Goal: Communication & Community: Answer question/provide support

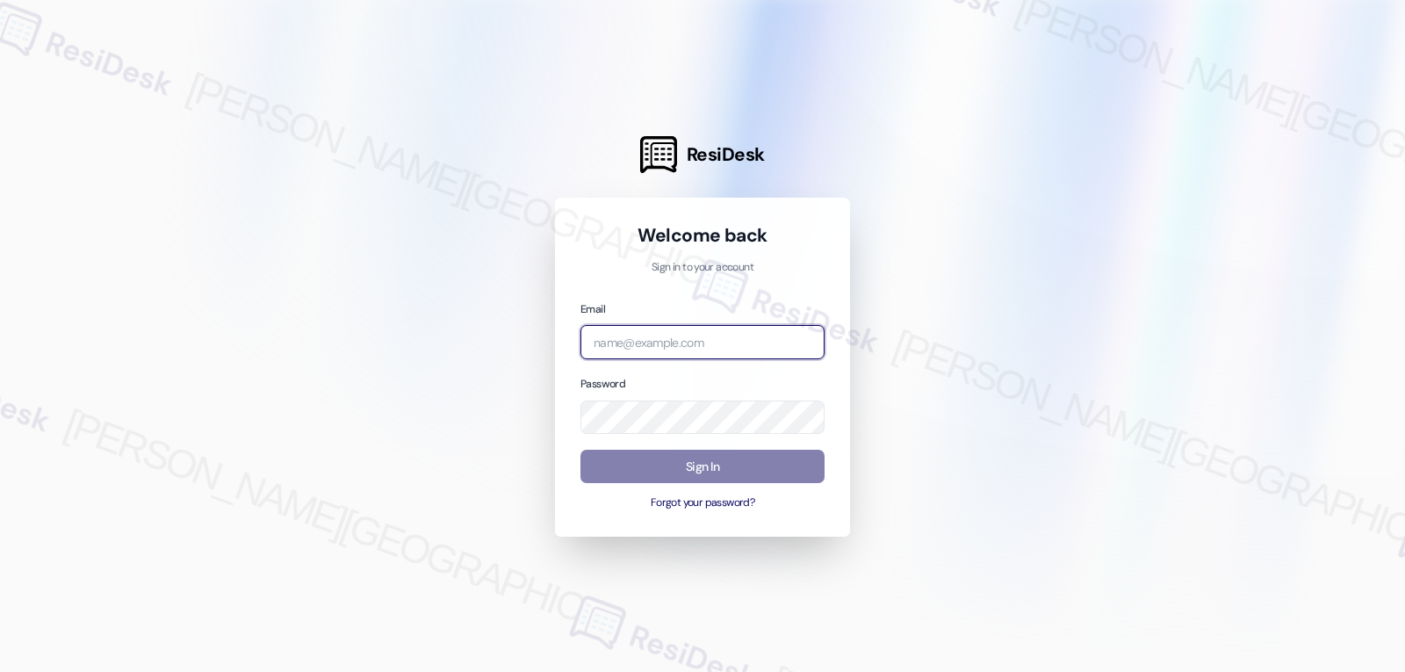
click at [627, 345] on input "email" at bounding box center [703, 342] width 244 height 34
paste input "[EMAIL_ADDRESS][DOMAIN_NAME]"
type input "[EMAIL_ADDRESS][DOMAIN_NAME]"
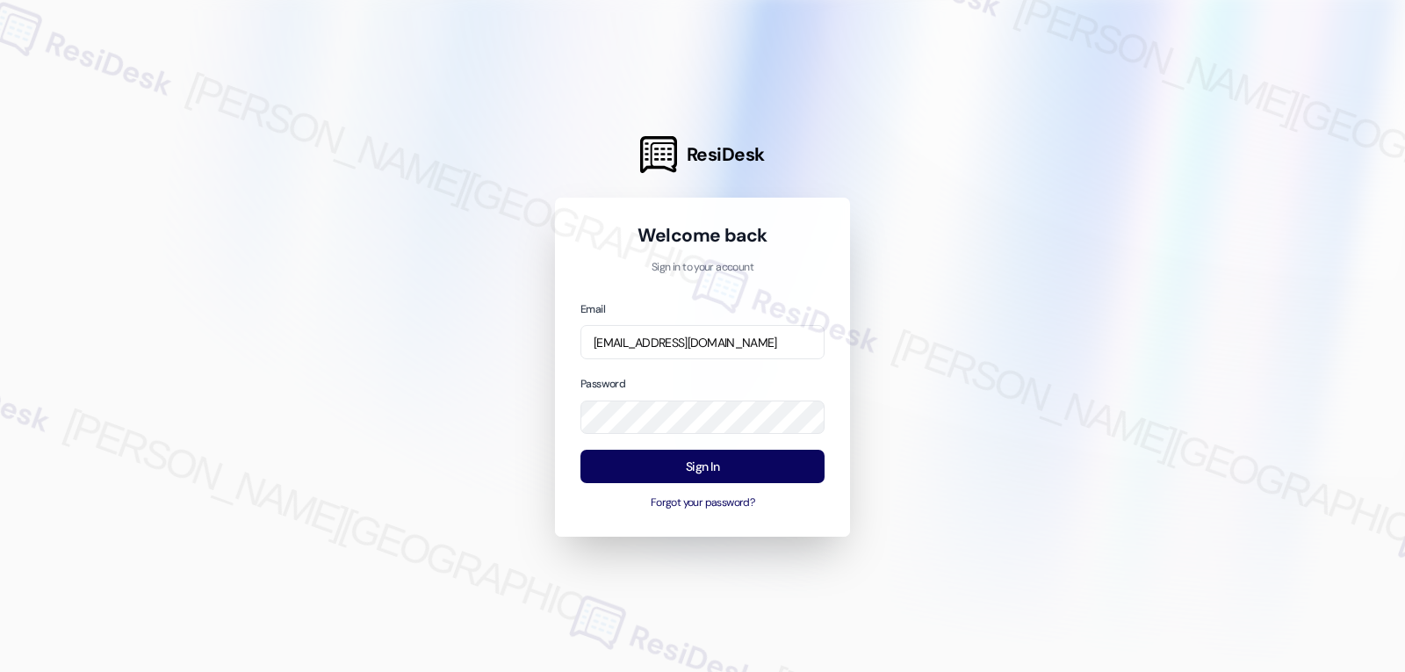
click at [738, 364] on div "Email [EMAIL_ADDRESS][DOMAIN_NAME] Password Sign In Forgot your password?" at bounding box center [703, 406] width 244 height 212
click at [702, 468] on button "Sign In" at bounding box center [703, 467] width 244 height 34
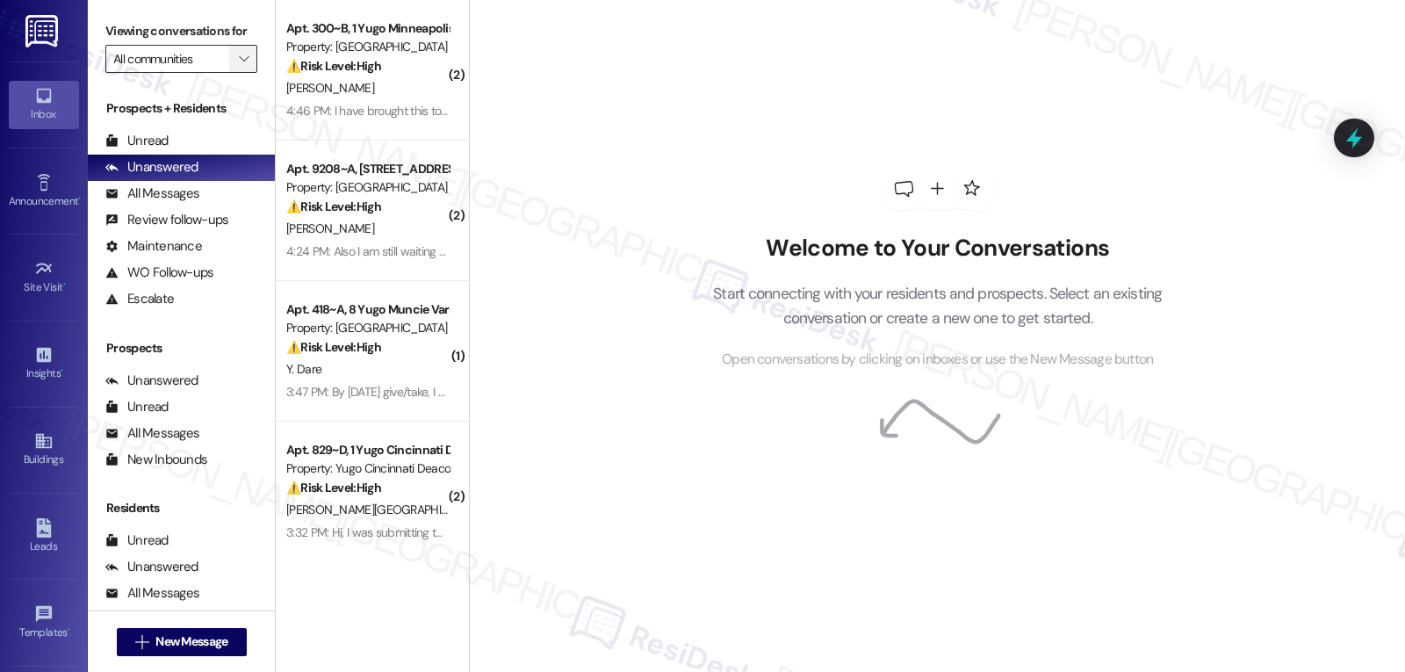
click at [239, 66] on icon "" at bounding box center [244, 59] width 10 height 14
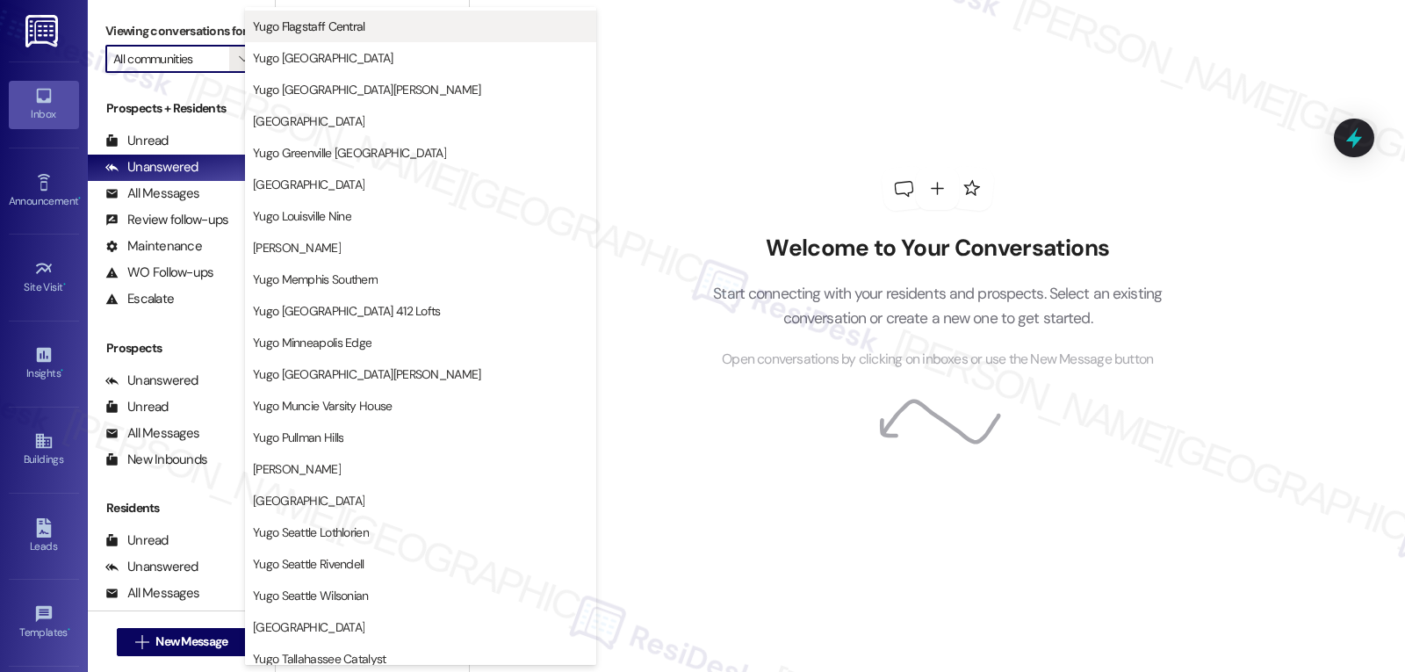
scroll to position [703, 0]
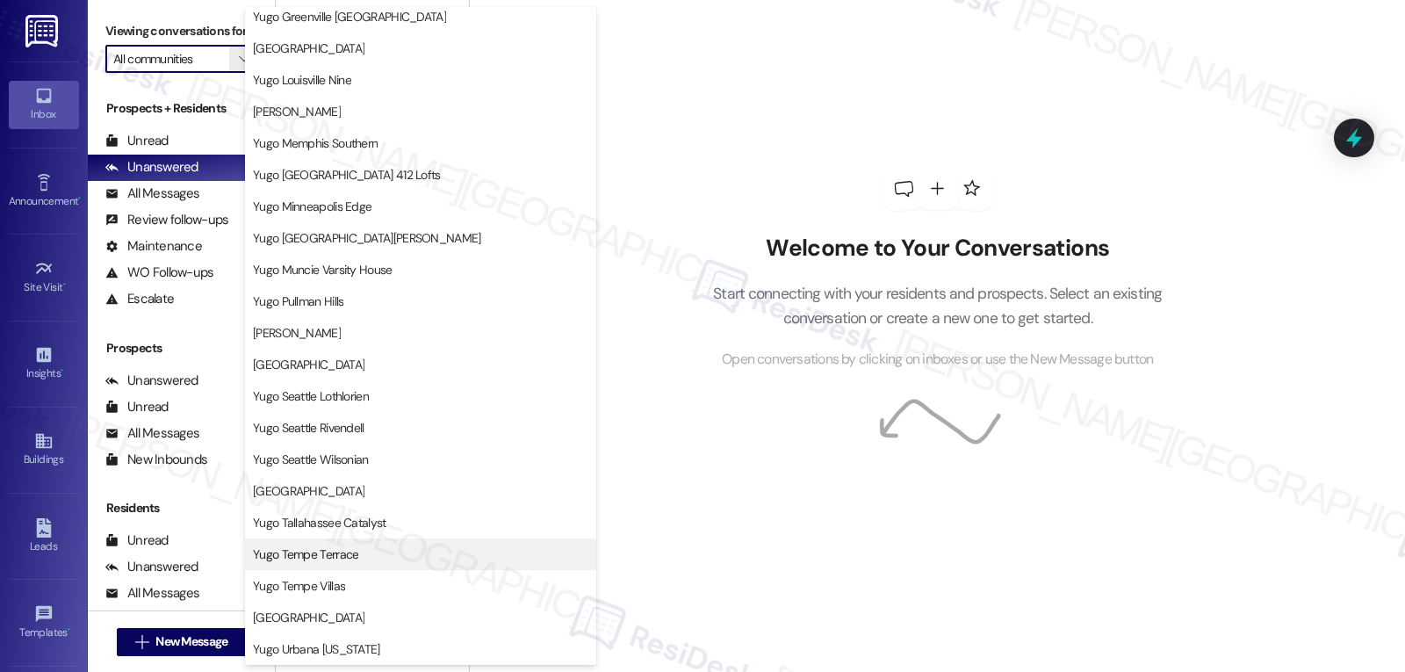
click at [334, 563] on button "Yugo Tempe Terrace" at bounding box center [420, 554] width 351 height 32
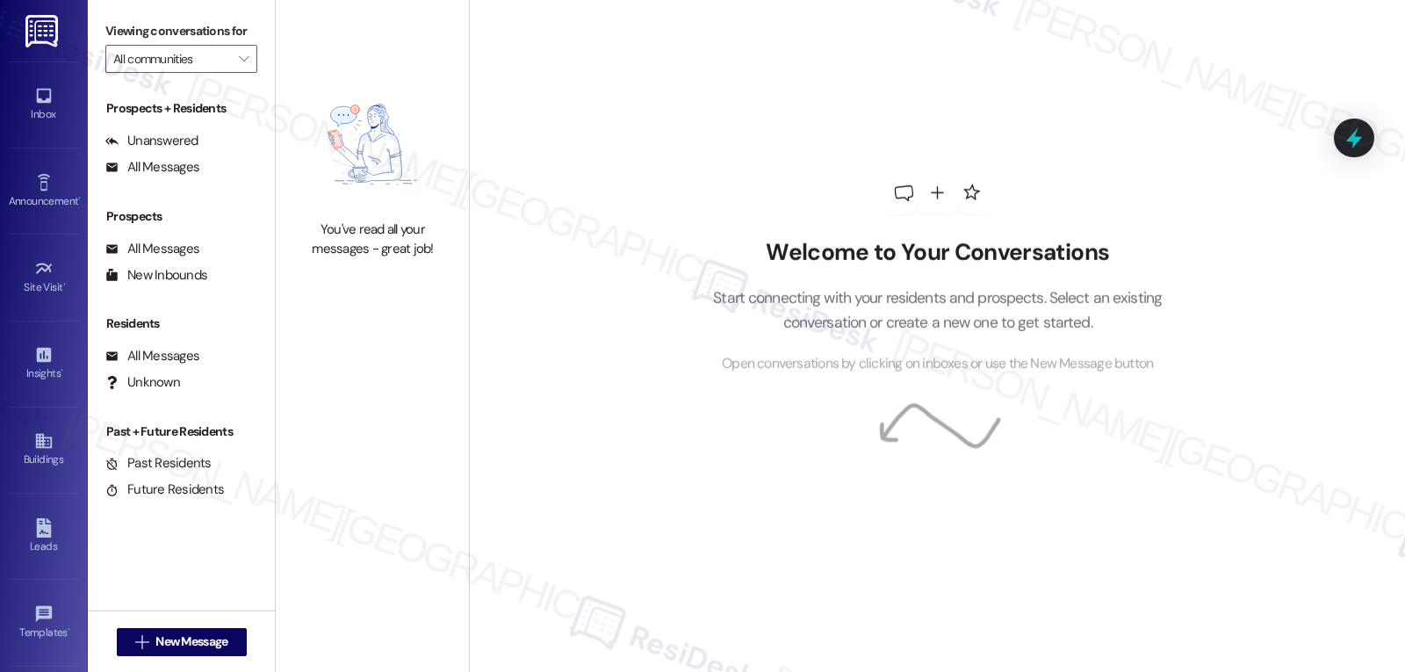
type input "Yugo Tempe Terrace"
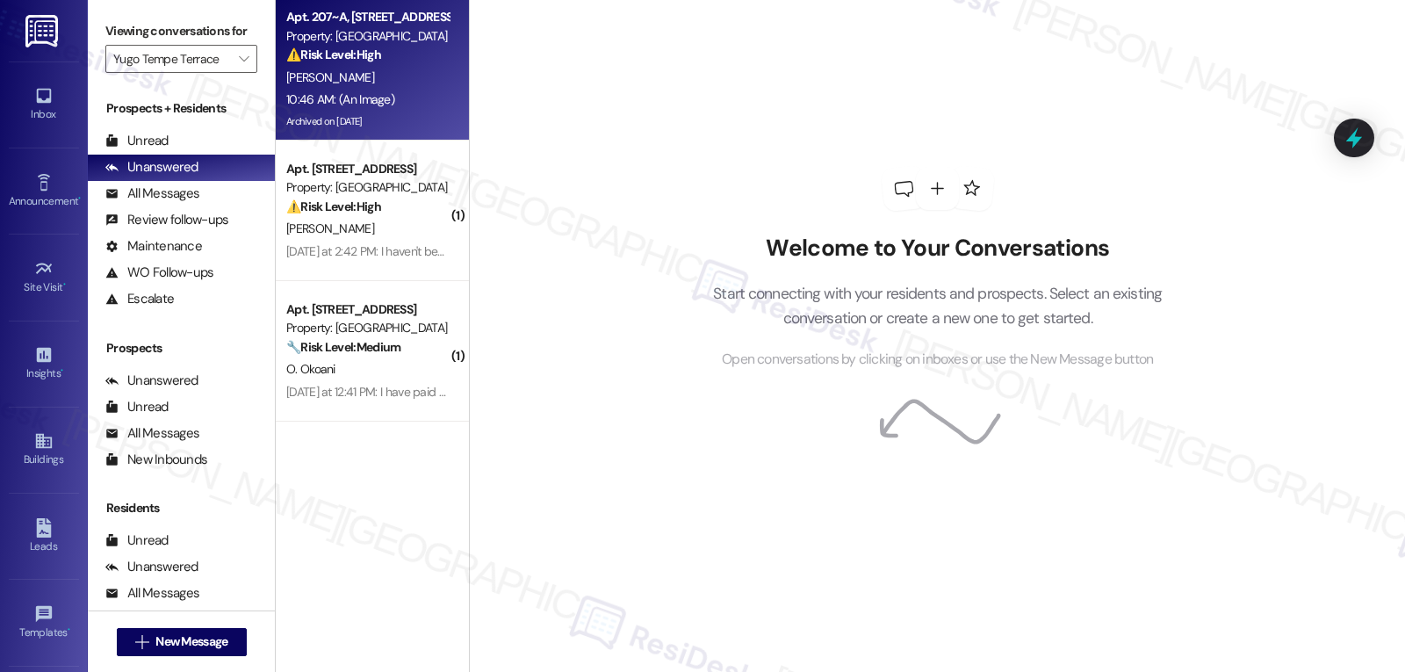
click at [423, 90] on div "10:46 AM: (An Image) 10:46 AM: (An Image)" at bounding box center [368, 100] width 166 height 22
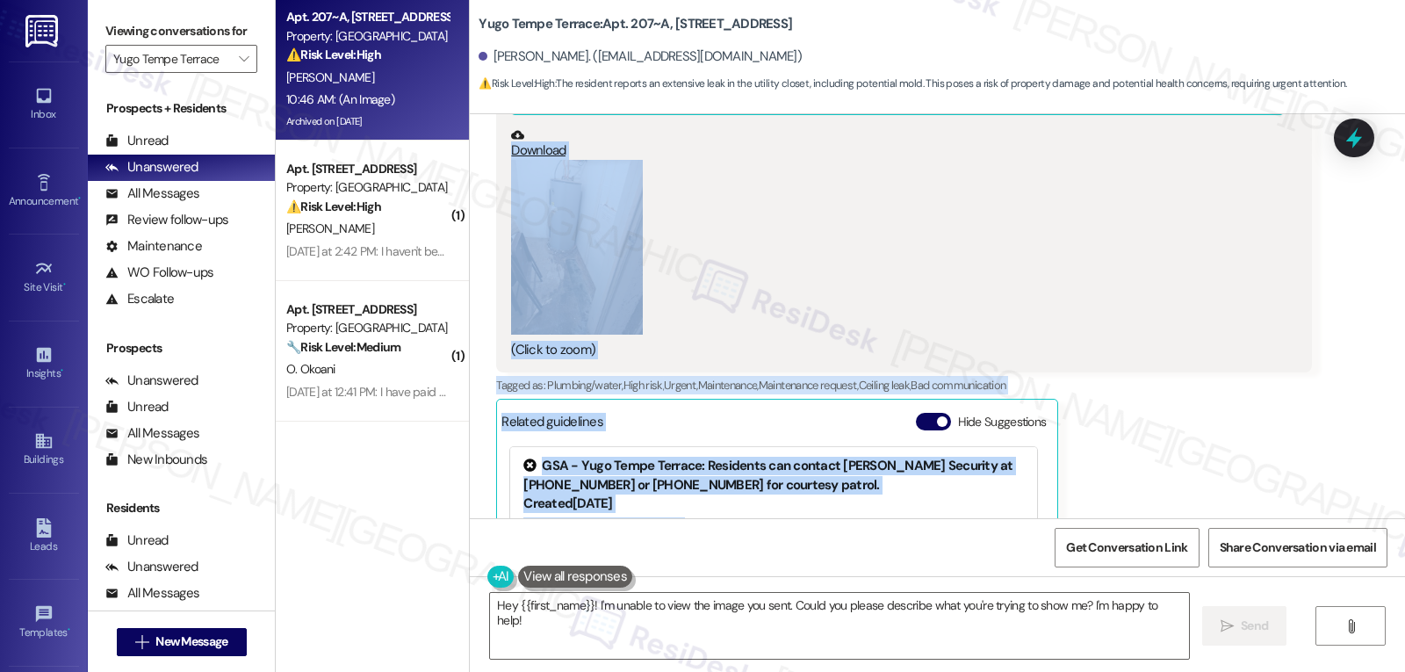
scroll to position [6438, 0]
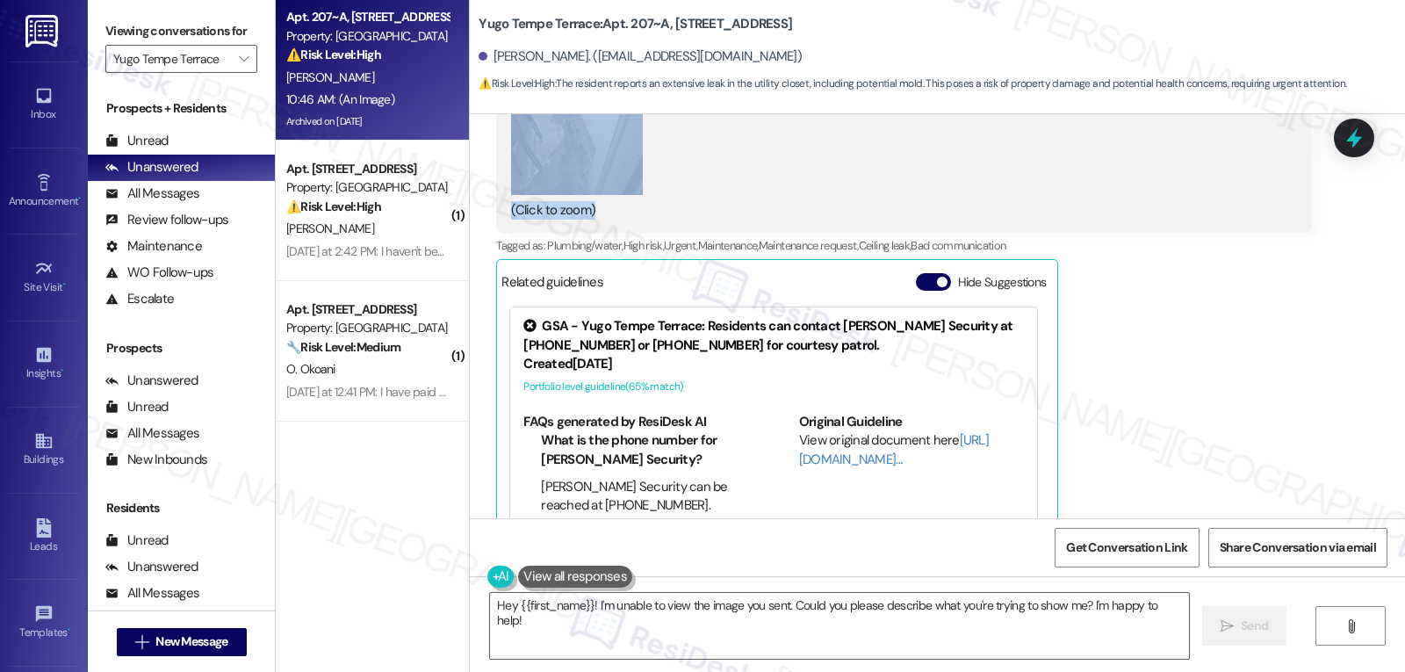
drag, startPoint x: 565, startPoint y: 247, endPoint x: 1054, endPoint y: 218, distance: 490.1
click at [1054, 218] on div "WO Opened request: Tub is not ... [DATE] 11:40 AM Status : Completed Show detai…" at bounding box center [938, 316] width 936 height 404
copy div "Lorem (IpsuMdol) Sit 51, 4021 am 6:19 CO Adi Elits! D eiusm temp inci utl etdo …"
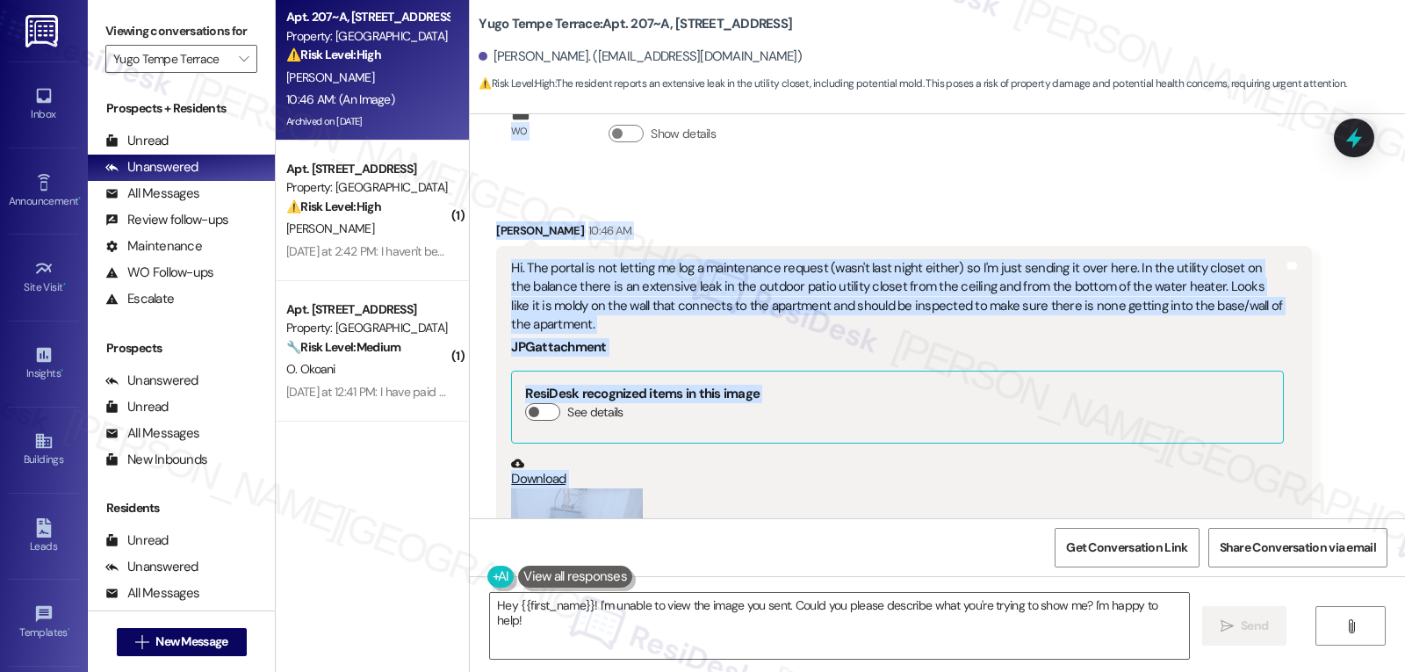
scroll to position [5911, 0]
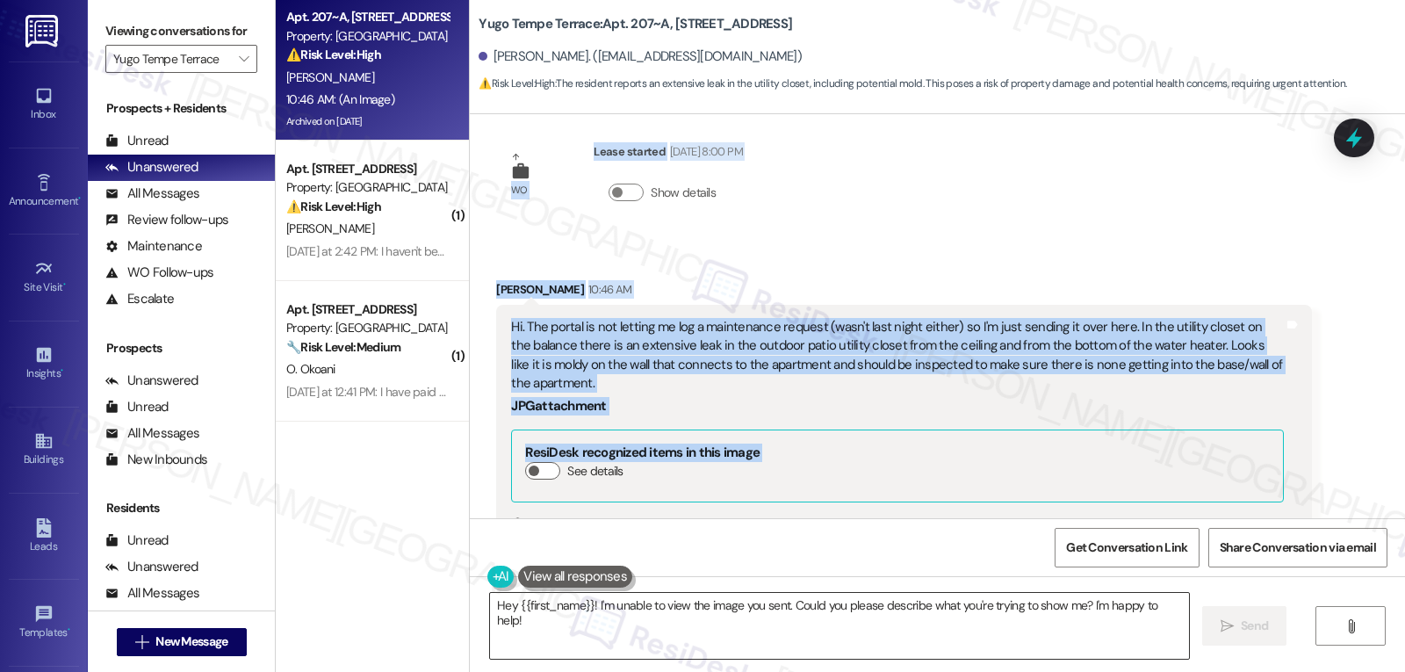
click at [770, 634] on textarea "Hey {{first_name}}! I'm unable to view the image you sent. Could you please des…" at bounding box center [839, 626] width 699 height 66
paste textarea "i [PERSON_NAME], thank you for letting me know about the leak and mold. I can i…"
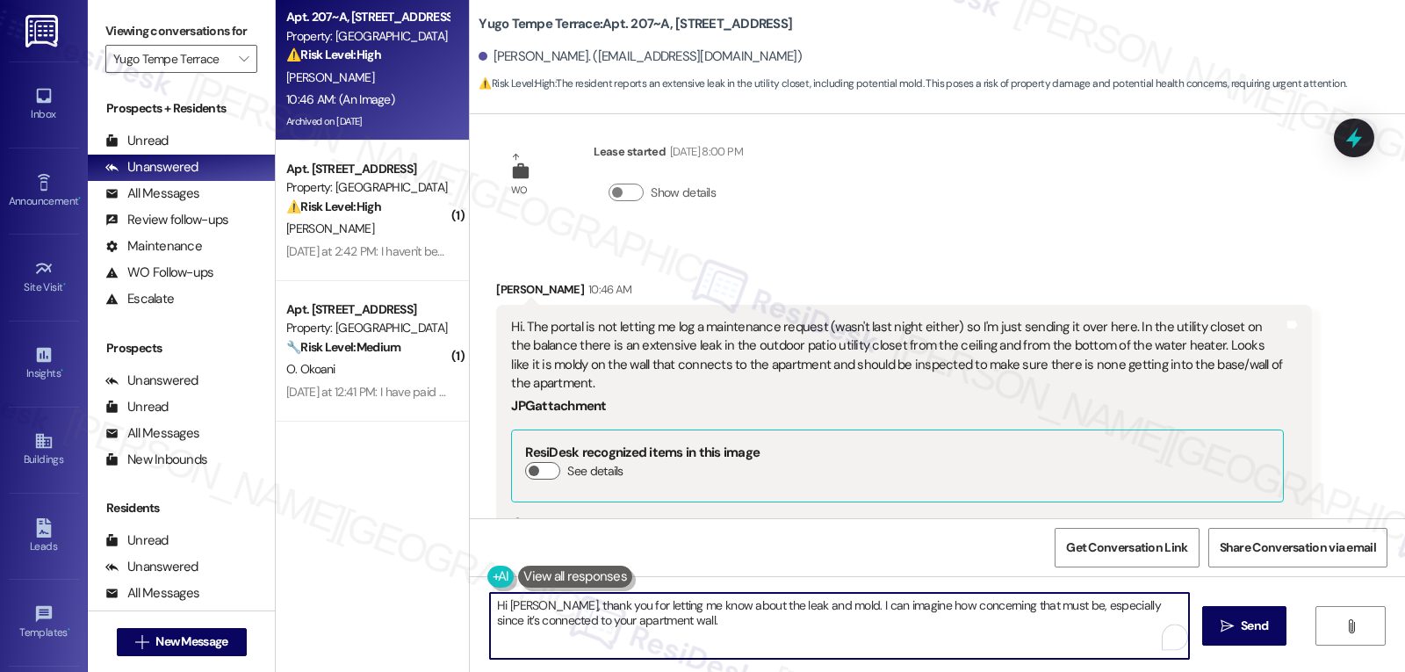
click at [801, 604] on textarea "Hi [PERSON_NAME], thank you for letting me know about the leak and mold. I can …" at bounding box center [839, 626] width 699 height 66
click at [793, 632] on textarea "Hi [PERSON_NAME], thank you for letting me know about the leak and moisture. I …" at bounding box center [839, 626] width 699 height 66
click at [763, 645] on textarea "Hi [PERSON_NAME], thank you for letting me know about the leak and moisture. I …" at bounding box center [839, 626] width 699 height 66
click at [1096, 625] on textarea "Hi [PERSON_NAME], thank you for letting me know about the leak and moisture. I …" at bounding box center [839, 626] width 699 height 66
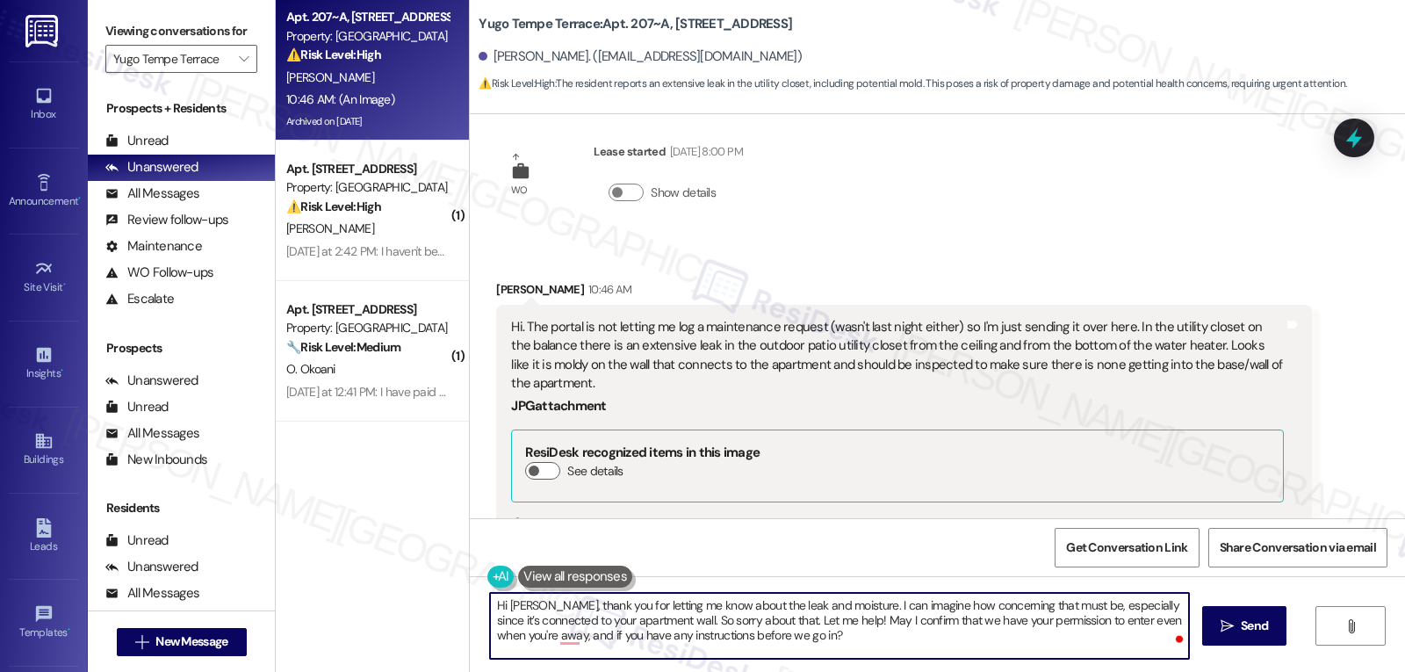
click at [987, 624] on textarea "Hi [PERSON_NAME], thank you for letting me know about the leak and moisture. I …" at bounding box center [839, 626] width 699 height 66
type textarea "Hi [PERSON_NAME], thank you for letting me know about the leak and moisture. I …"
click at [1229, 638] on button " Send" at bounding box center [1245, 626] width 85 height 40
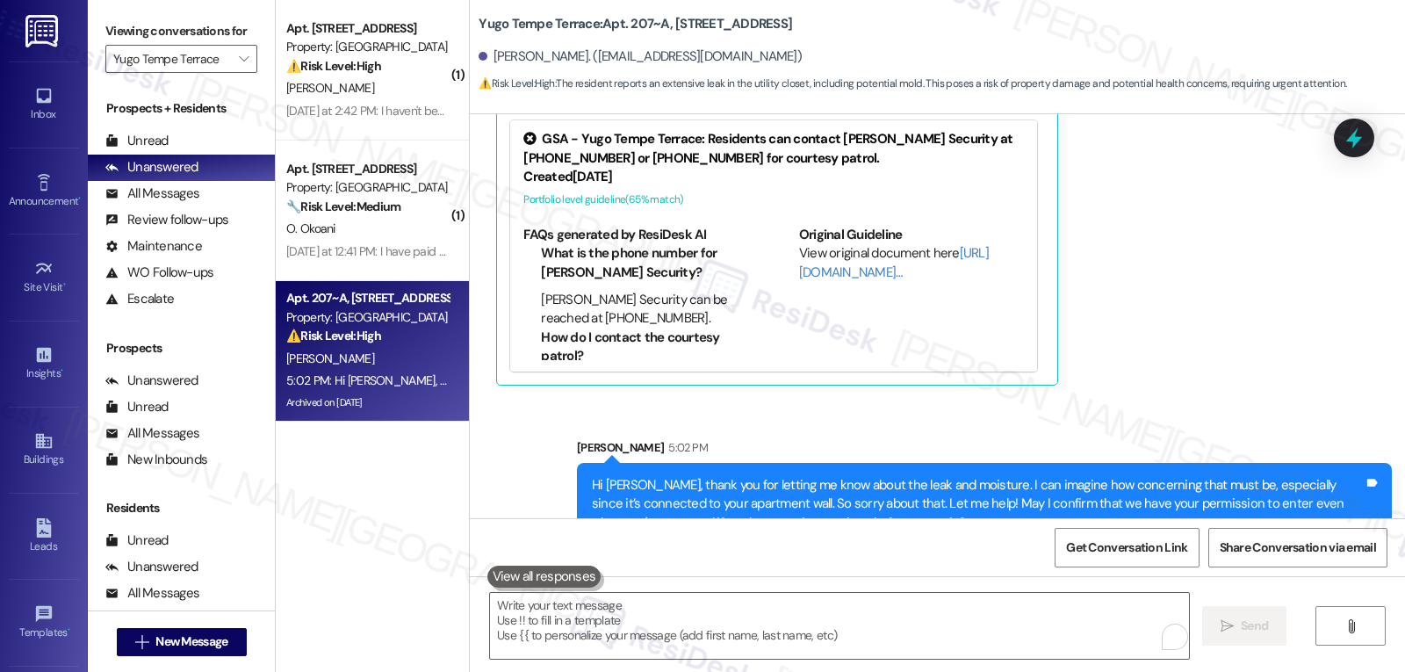
scroll to position [6666, 0]
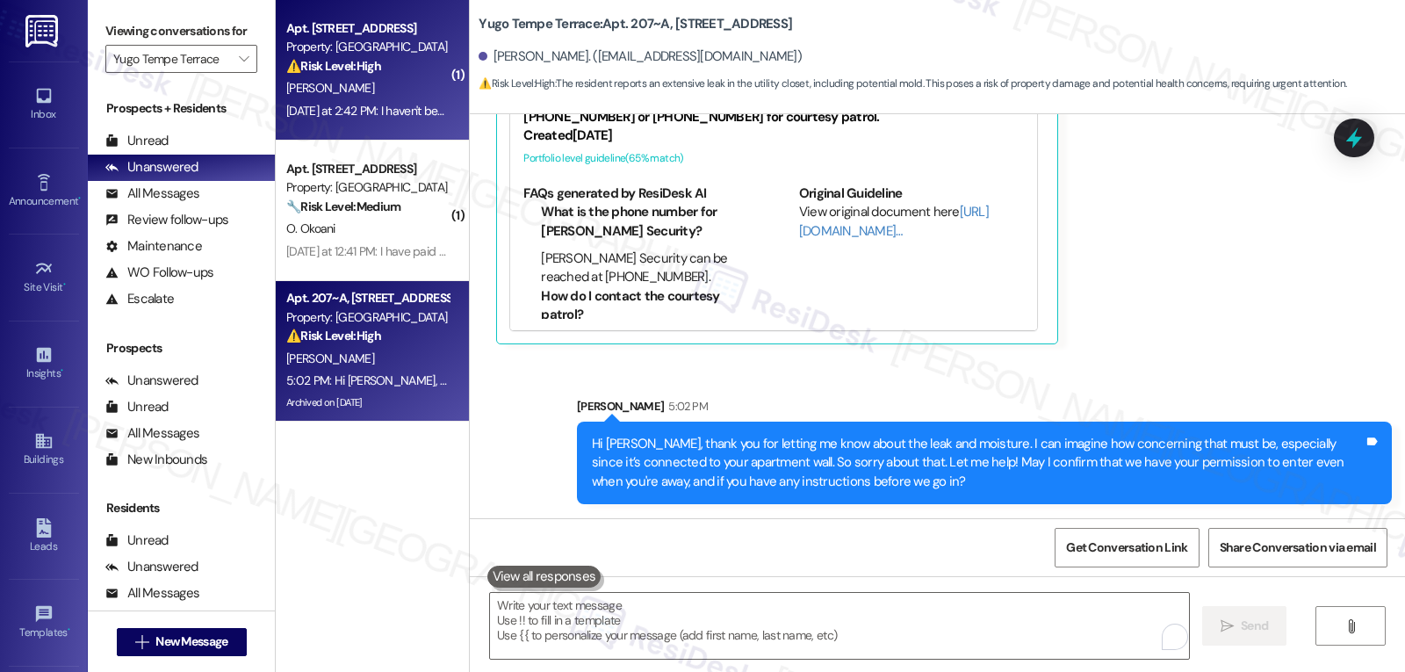
click at [352, 86] on div "[PERSON_NAME]" at bounding box center [368, 88] width 166 height 22
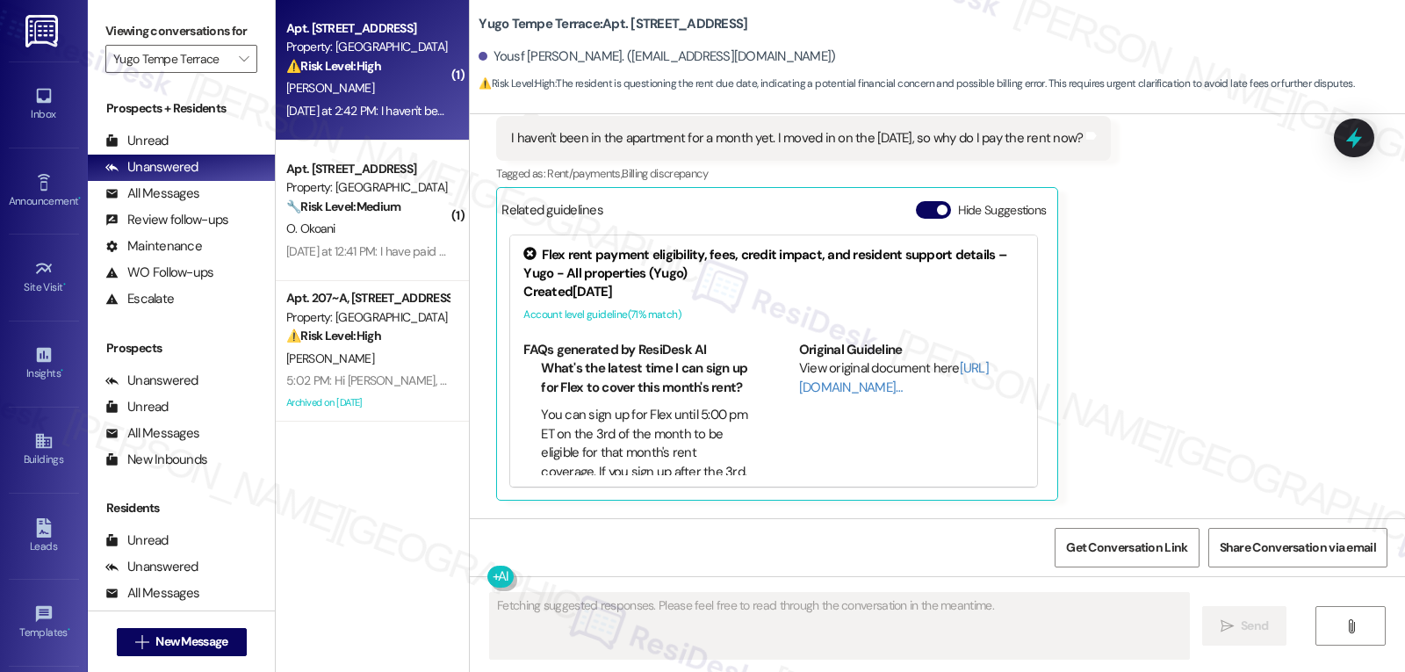
scroll to position [346, 0]
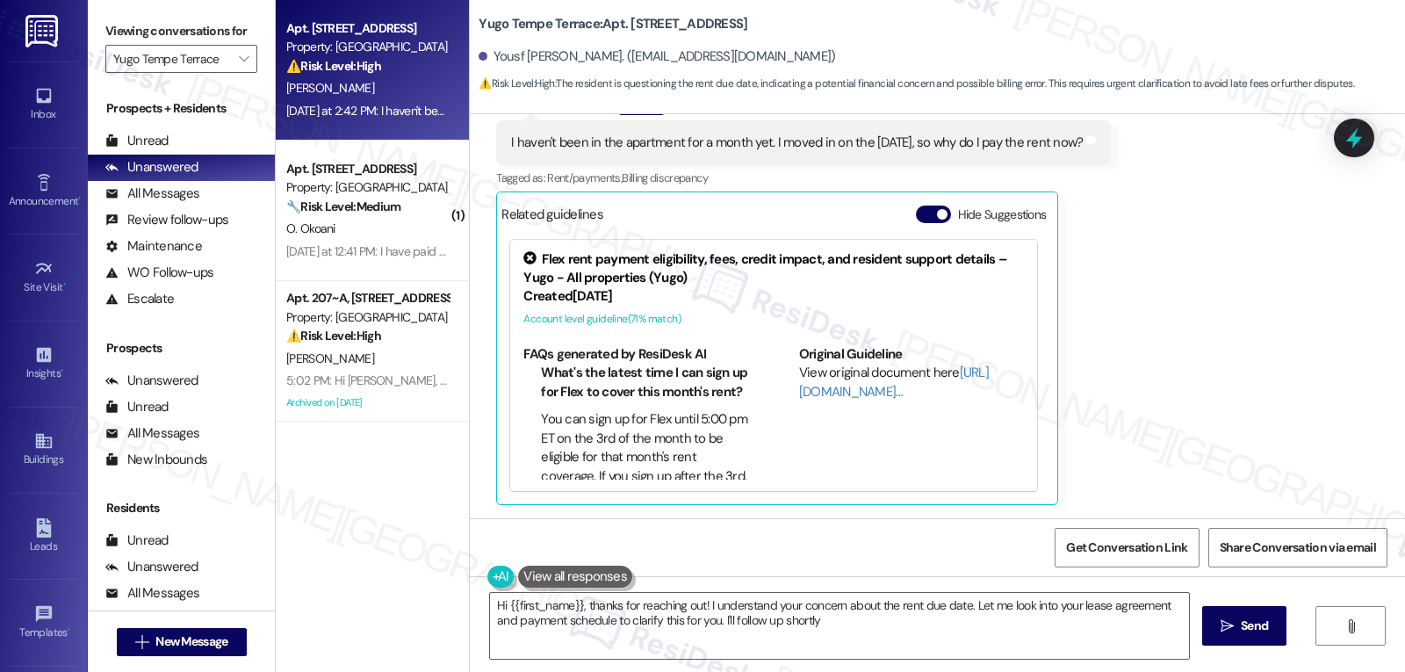
type textarea "Hi {{first_name}}, thanks for reaching out! I understand your concern about the…"
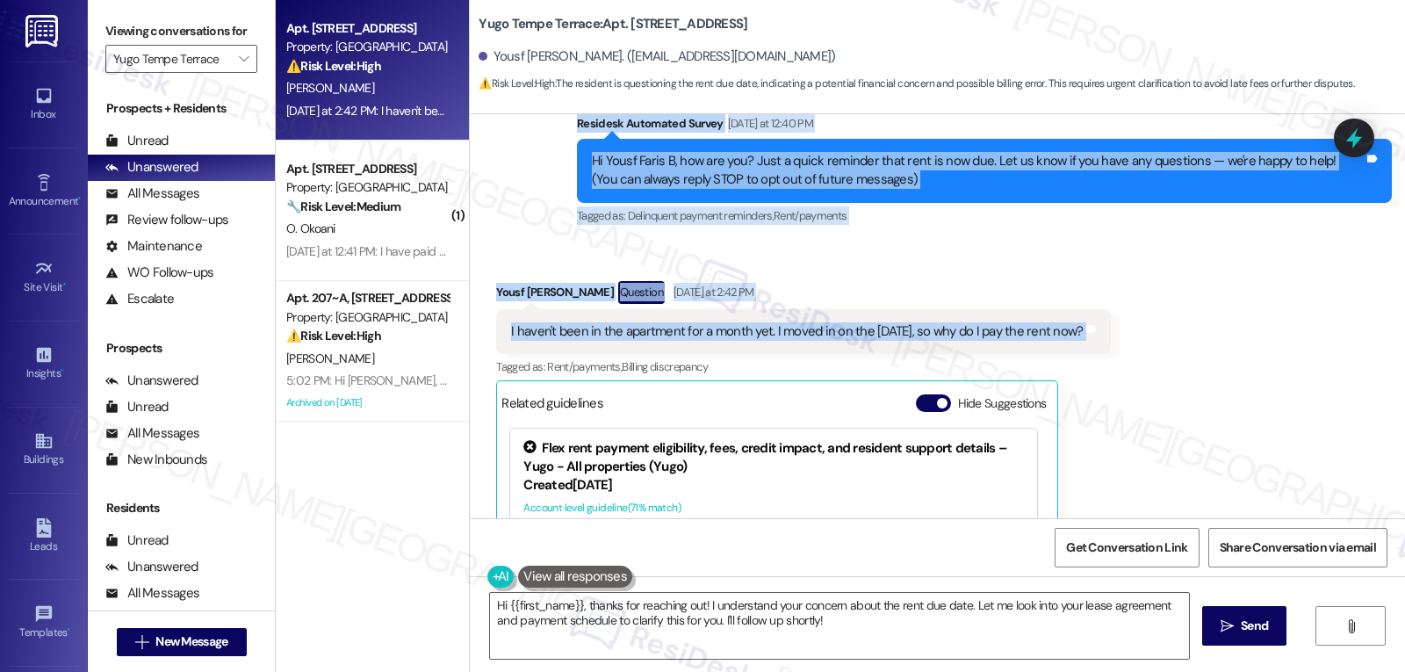
scroll to position [155, 0]
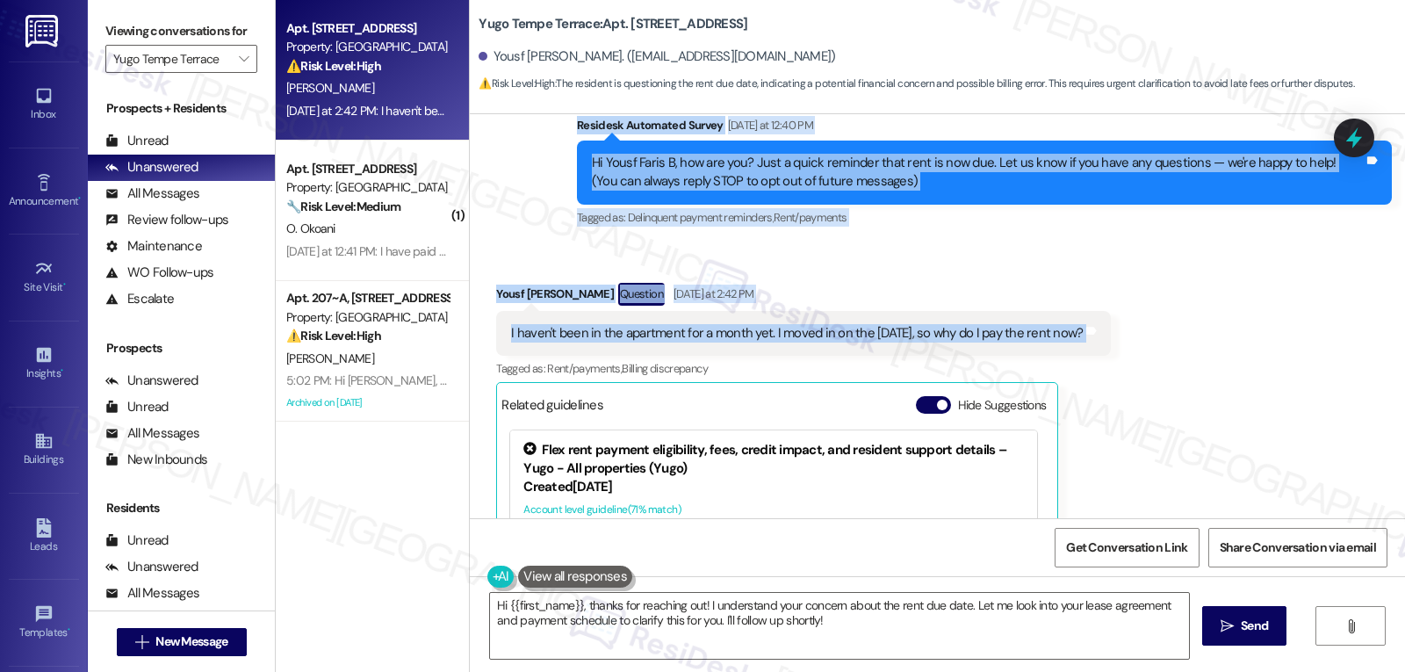
drag, startPoint x: 560, startPoint y: 122, endPoint x: 1211, endPoint y: 336, distance: 686.1
click at [1211, 336] on div "Lease started [DATE] 8:00 PM Survey, sent via SMS Residesk Automated Survey [DA…" at bounding box center [938, 316] width 936 height 404
copy div "Residesk Automated Survey [DATE] at 12:40 PM Hi Yousf Faris B, how are you? Jus…"
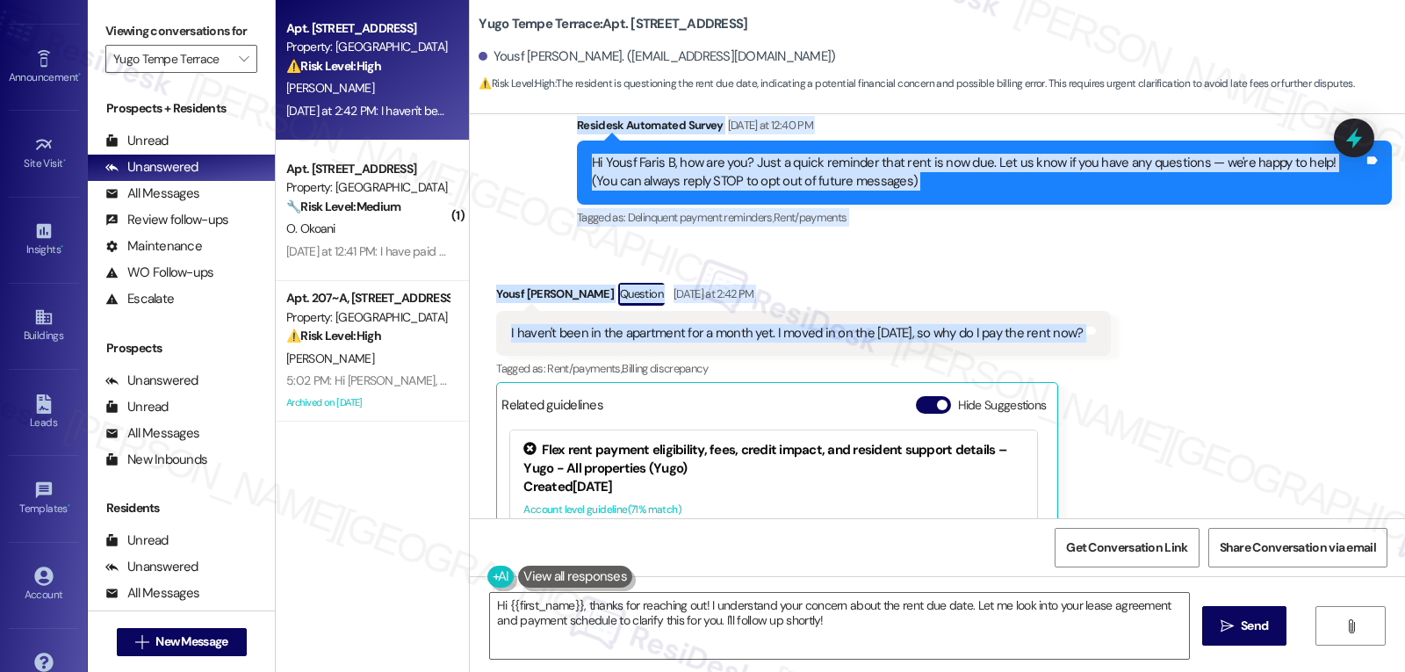
scroll to position [166, 0]
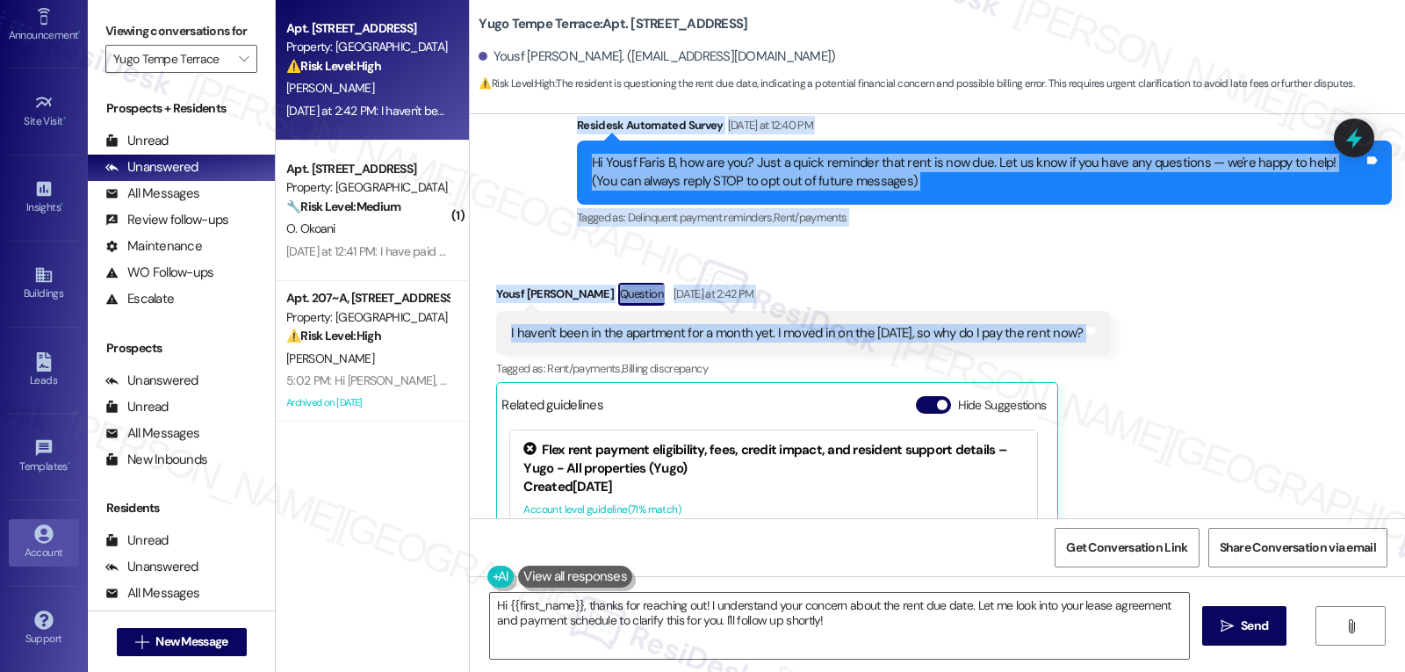
click at [51, 544] on div "Account" at bounding box center [44, 553] width 88 height 18
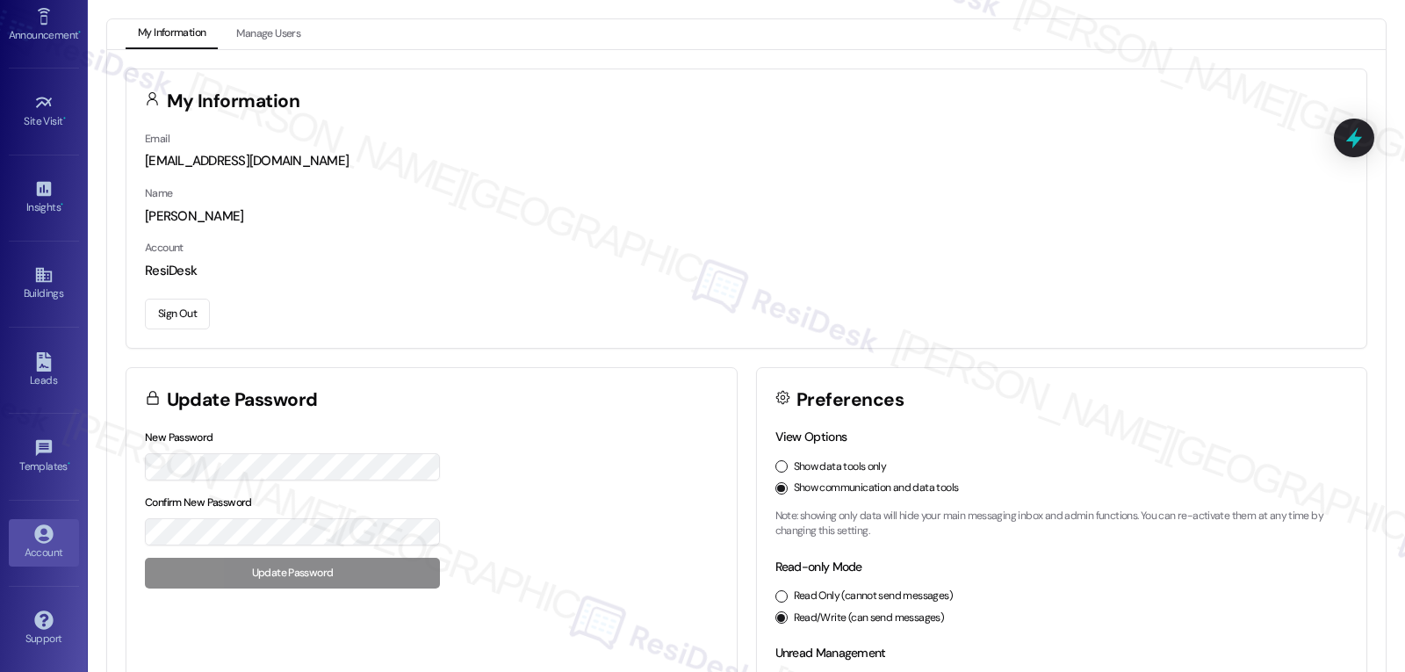
click at [164, 305] on button "Sign Out" at bounding box center [177, 314] width 65 height 31
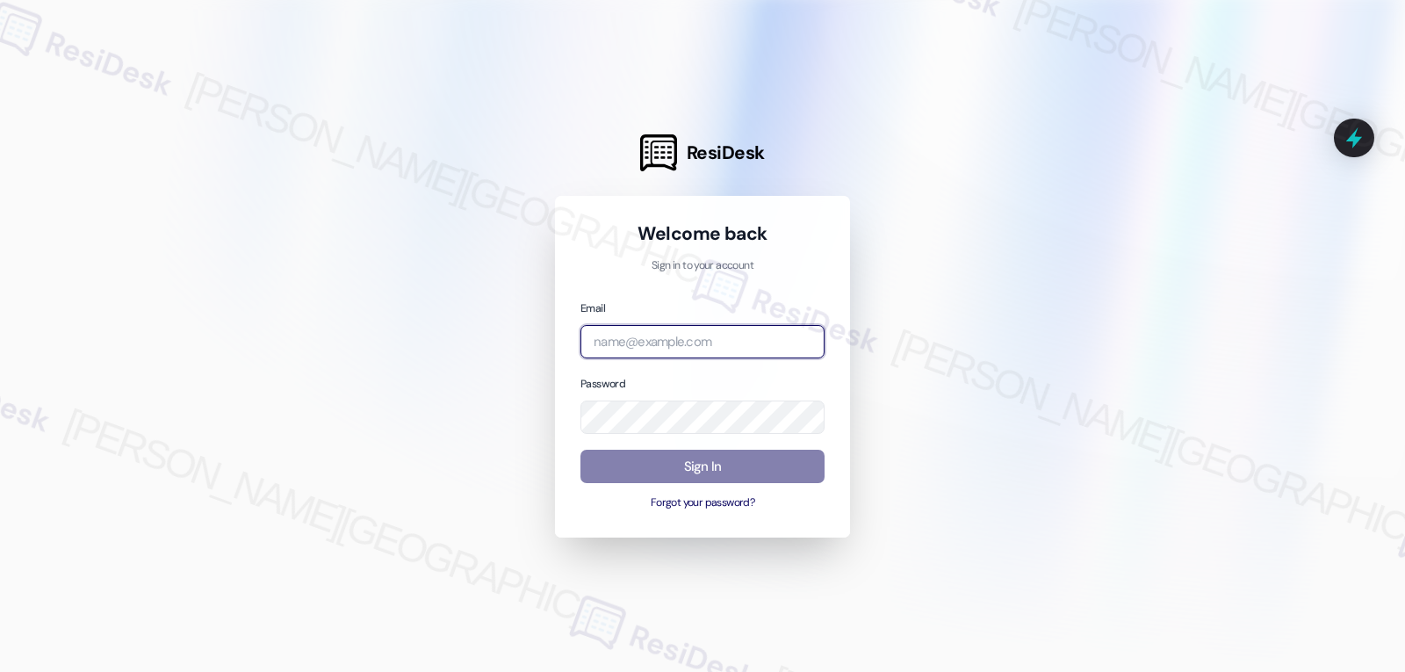
click at [612, 345] on input "email" at bounding box center [703, 342] width 244 height 34
click at [690, 343] on input "email" at bounding box center [703, 342] width 244 height 34
paste input "[EMAIL_ADDRESS][DOMAIN_NAME]"
type input "[EMAIL_ADDRESS][DOMAIN_NAME]"
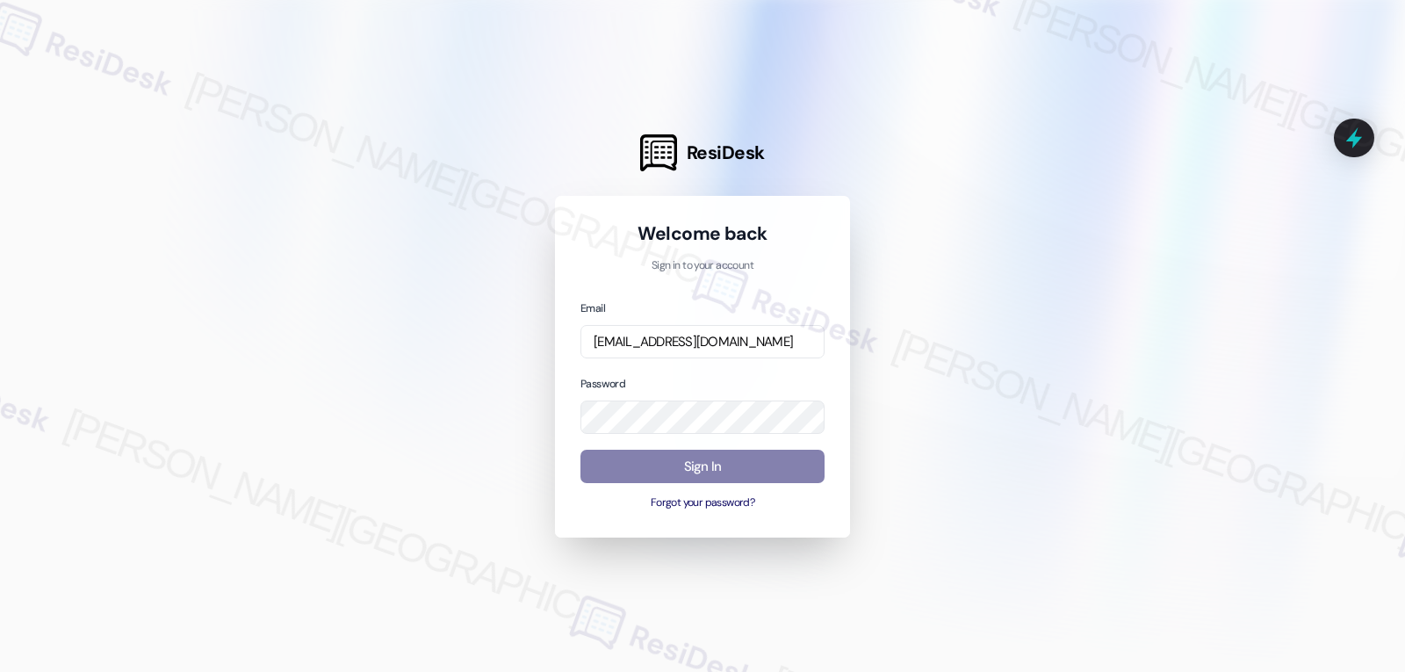
scroll to position [0, 0]
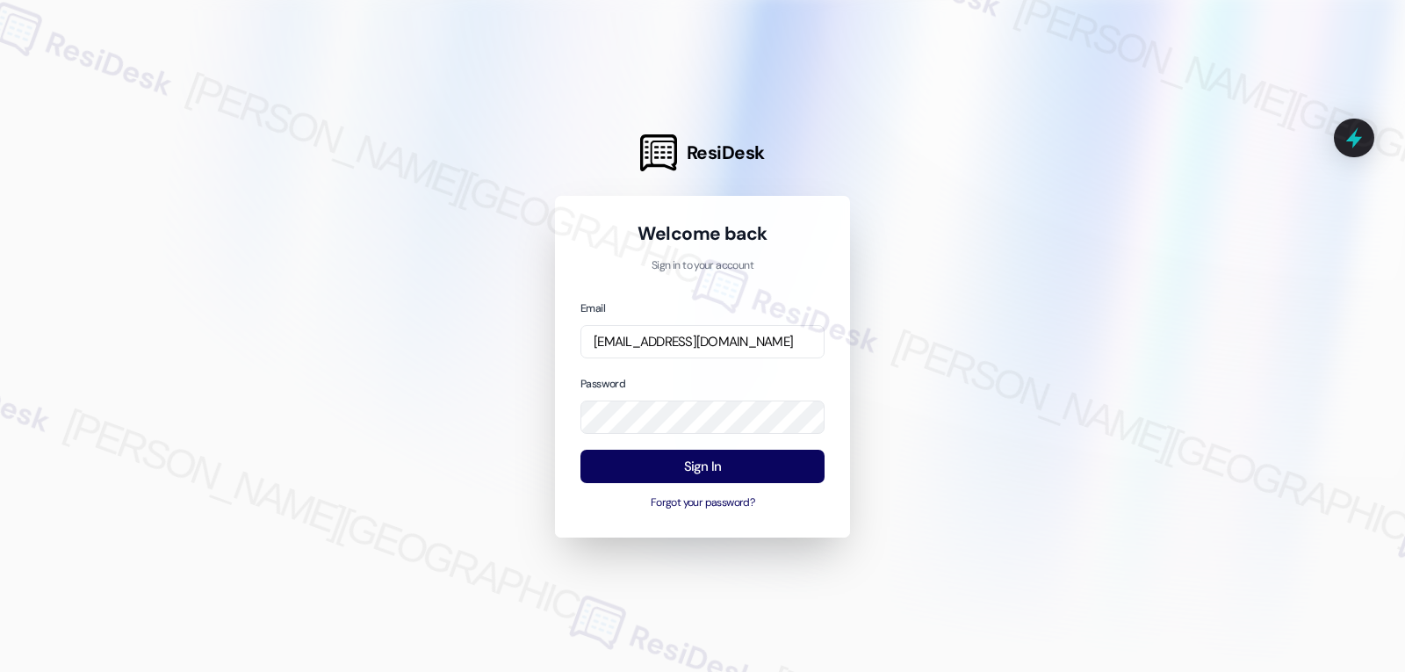
click at [665, 379] on div "Password" at bounding box center [703, 404] width 244 height 61
click at [712, 465] on button "Sign In" at bounding box center [703, 467] width 244 height 34
